Goal: Task Accomplishment & Management: Manage account settings

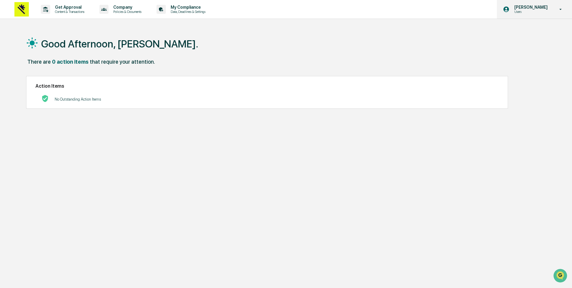
click at [546, 5] on p "[PERSON_NAME]" at bounding box center [529, 7] width 41 height 5
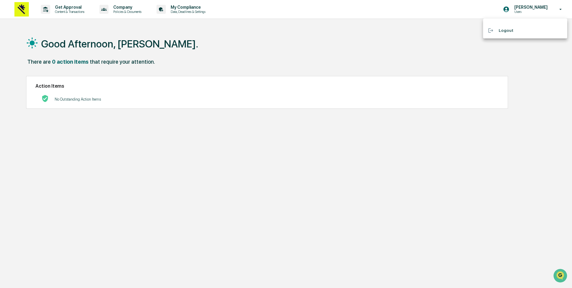
click at [199, 78] on div at bounding box center [286, 144] width 572 height 288
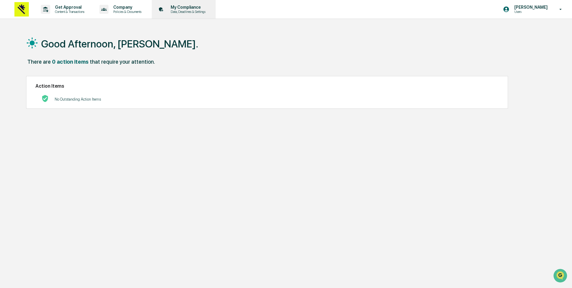
click at [192, 11] on p "Data, Deadlines & Settings" at bounding box center [187, 12] width 43 height 4
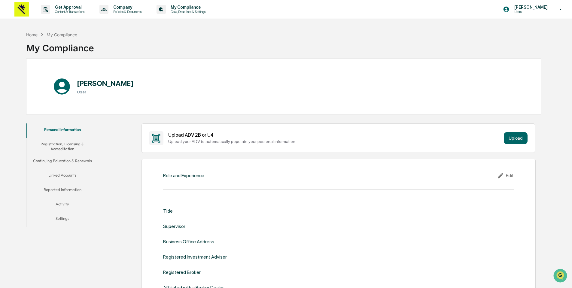
click at [63, 175] on button "Linked Accounts" at bounding box center [62, 176] width 72 height 14
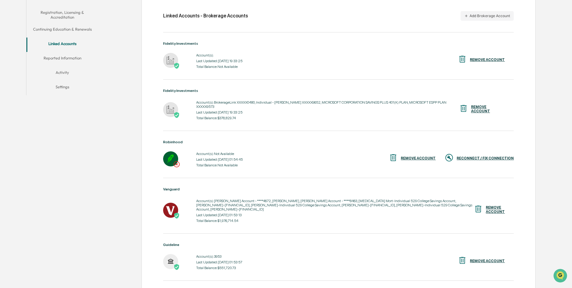
scroll to position [139, 0]
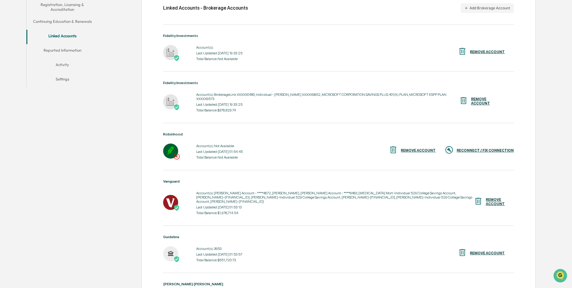
click at [478, 148] on div "RECONNECT / FIX CONNECTION" at bounding box center [484, 150] width 57 height 4
drag, startPoint x: 211, startPoint y: 147, endPoint x: 226, endPoint y: 154, distance: 17.1
click at [226, 154] on div "Account(s): Not Available Last Updated: Reconnection In Progress Total Balance:…" at bounding box center [221, 151] width 62 height 19
click at [230, 155] on div "Total Balance: Not Available" at bounding box center [221, 157] width 62 height 4
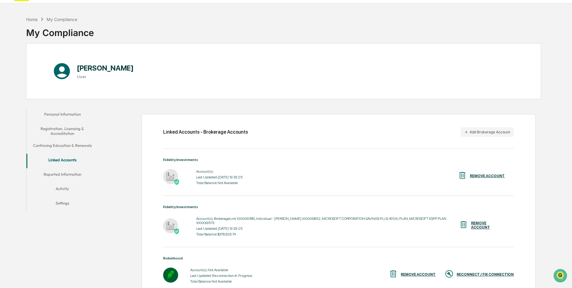
scroll to position [11, 0]
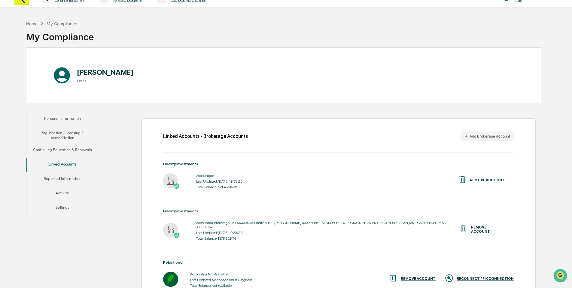
click at [61, 176] on button "Reported Information" at bounding box center [62, 179] width 72 height 14
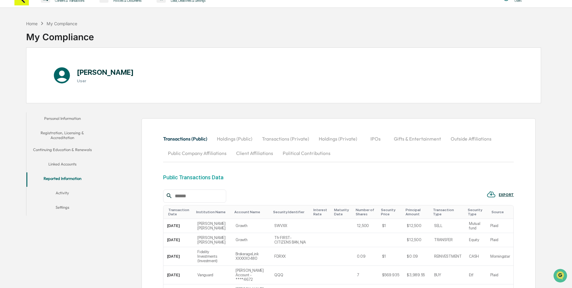
click at [65, 164] on button "Linked Accounts" at bounding box center [62, 165] width 72 height 14
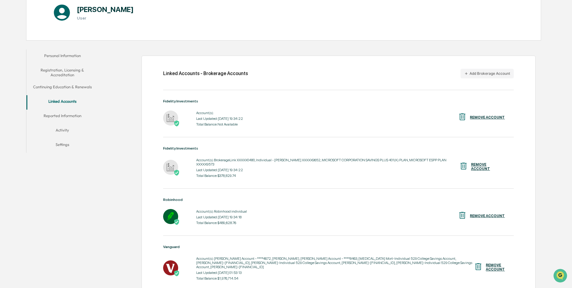
scroll to position [72, 0]
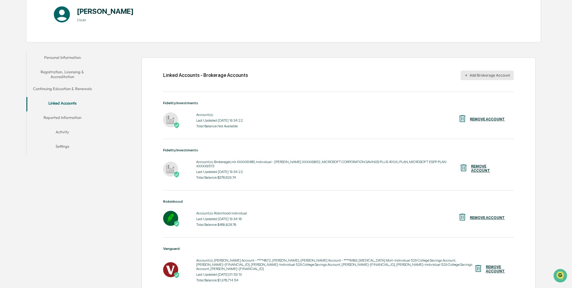
click at [491, 76] on button "Add Brokerage Account" at bounding box center [486, 76] width 53 height 10
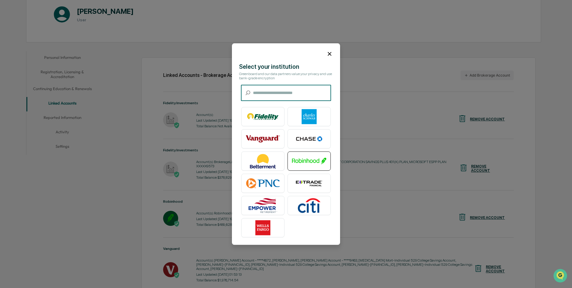
click at [314, 162] on img at bounding box center [309, 160] width 34 height 15
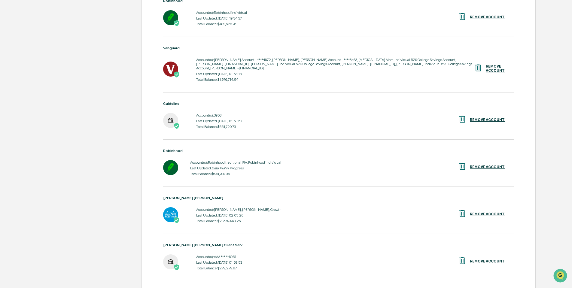
scroll to position [278, 0]
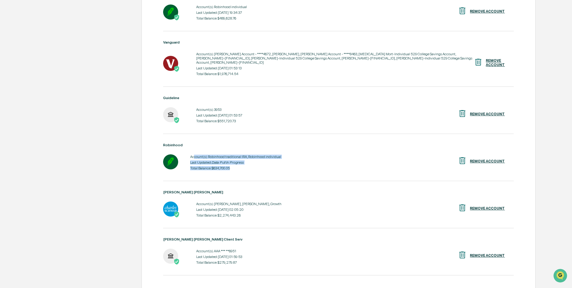
drag, startPoint x: 193, startPoint y: 147, endPoint x: 255, endPoint y: 159, distance: 63.3
click at [255, 159] on div "Account(s): Robinhood traditional IRA, Robinhood individual Last Updated: Data …" at bounding box center [235, 162] width 91 height 19
click at [255, 166] on div "Total Balance: $634,700.05" at bounding box center [235, 168] width 91 height 4
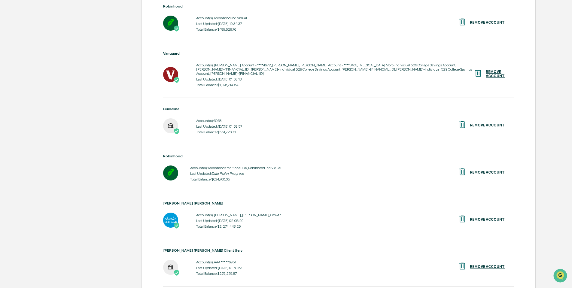
scroll to position [267, 0]
click at [96, 166] on div "Personal Information Registration, Licensing & Accreditation Continuing Educati…" at bounding box center [283, 124] width 514 height 542
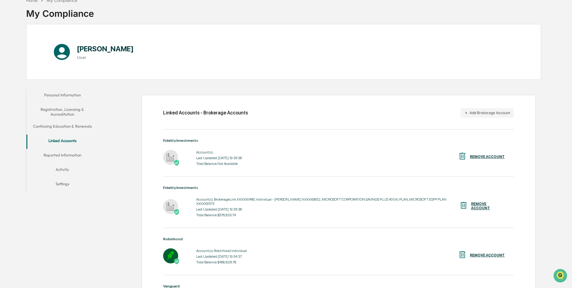
scroll to position [197, 0]
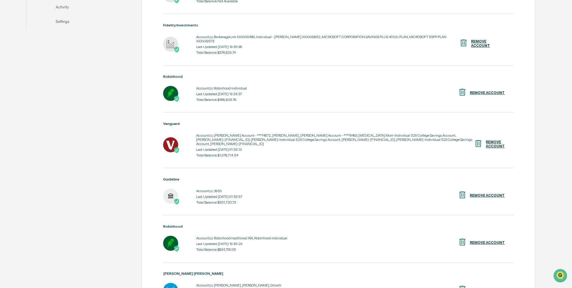
drag, startPoint x: 215, startPoint y: 228, endPoint x: 289, endPoint y: 230, distance: 74.8
click at [289, 234] on div "Account(s): Robinhood traditional IRA, Robinhood individual Last Updated: [DATE…" at bounding box center [338, 243] width 350 height 19
click at [496, 91] on div "REMOVE ACCOUNT" at bounding box center [486, 93] width 35 height 4
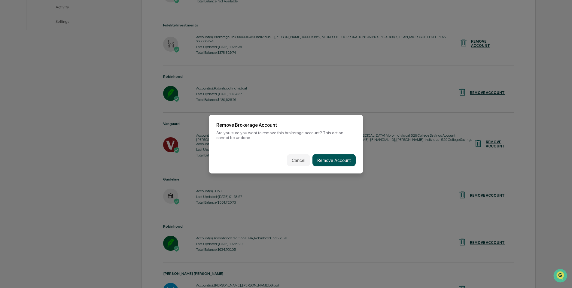
click at [344, 159] on button "Remove Account" at bounding box center [333, 160] width 43 height 12
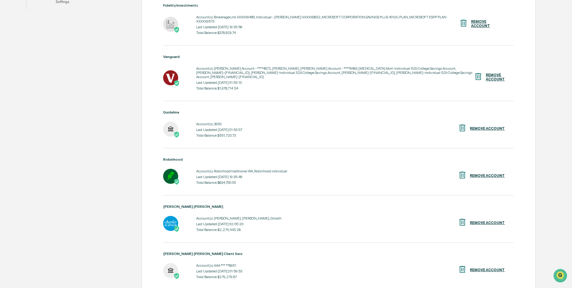
scroll to position [228, 0]
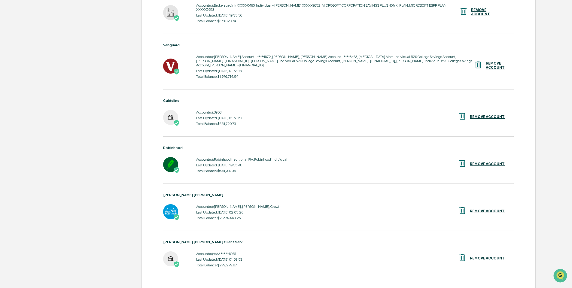
click at [223, 210] on div "Last Updated: [DATE] 02:05:20" at bounding box center [238, 212] width 85 height 4
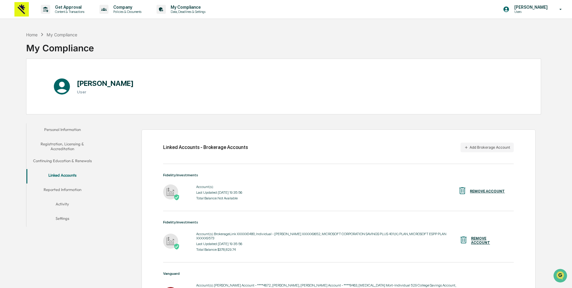
scroll to position [0, 0]
click at [65, 190] on button "Reported Information" at bounding box center [62, 190] width 72 height 14
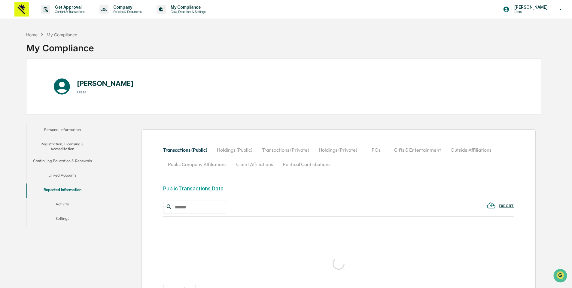
click at [64, 201] on button "Activity" at bounding box center [62, 205] width 72 height 14
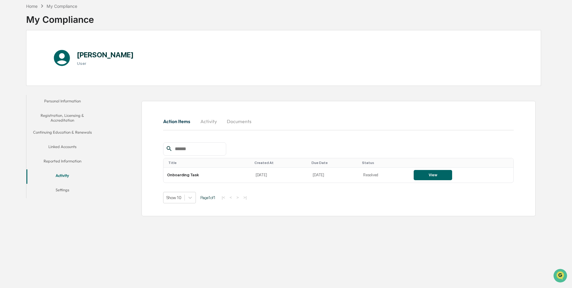
scroll to position [35, 0]
click at [214, 116] on button "Activity" at bounding box center [208, 121] width 27 height 14
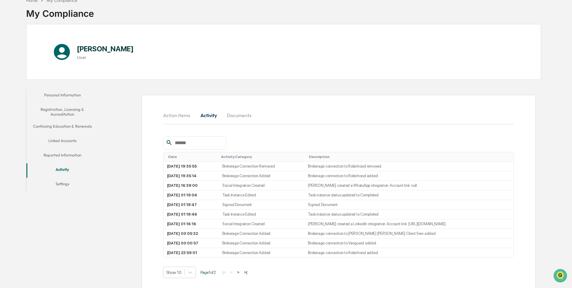
click at [232, 116] on button "Documents" at bounding box center [239, 115] width 34 height 14
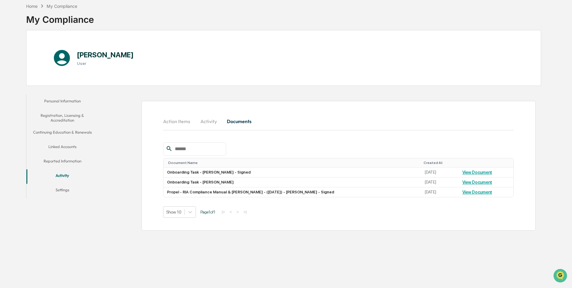
click at [67, 155] on button "Reported Information" at bounding box center [62, 162] width 72 height 14
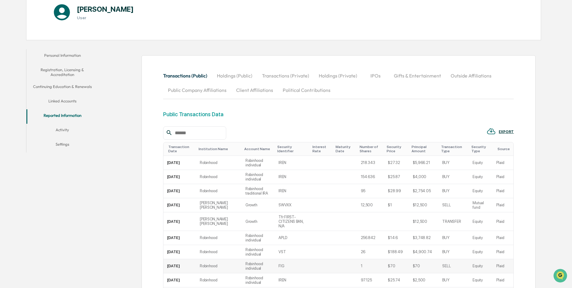
scroll to position [74, 0]
click at [190, 280] on body "Get Approval Content & Transactions Company Policies & Documents My Compliance …" at bounding box center [286, 149] width 572 height 447
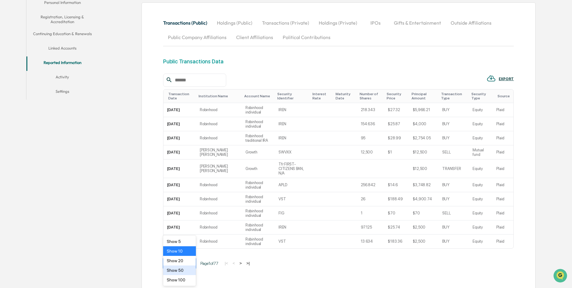
click at [181, 273] on div "Show 50" at bounding box center [179, 270] width 33 height 10
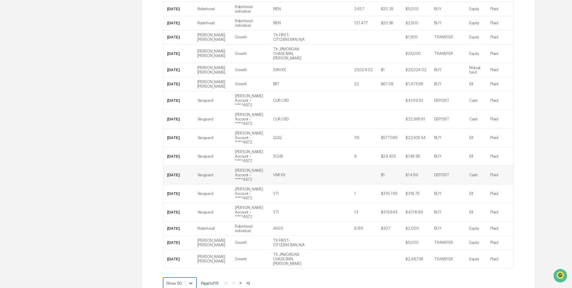
scroll to position [729, 0]
